Goal: Information Seeking & Learning: Learn about a topic

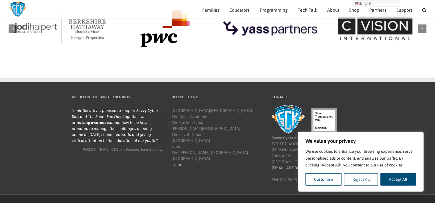
scroll to position [672, 0]
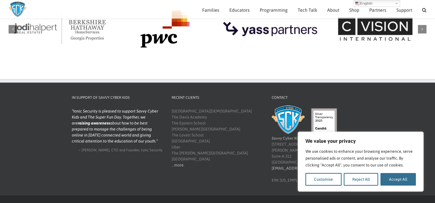
click at [390, 180] on button "Accept All" at bounding box center [397, 179] width 35 height 13
checkbox input "true"
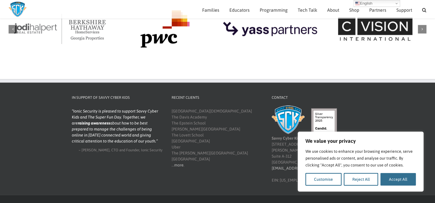
checkbox input "true"
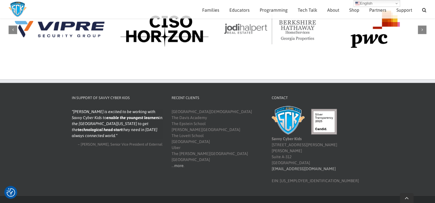
scroll to position [692, 0]
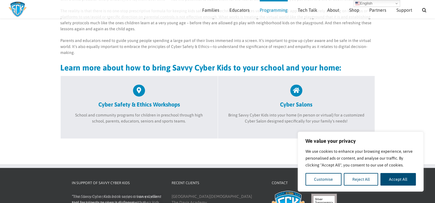
scroll to position [188, 0]
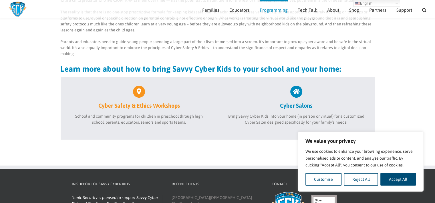
click at [136, 91] on icon at bounding box center [139, 92] width 12 height 12
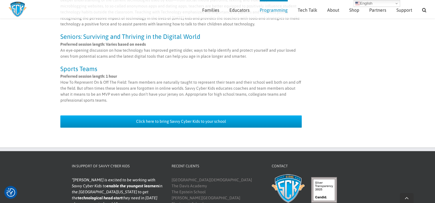
scroll to position [623, 0]
